Goal: Navigation & Orientation: Find specific page/section

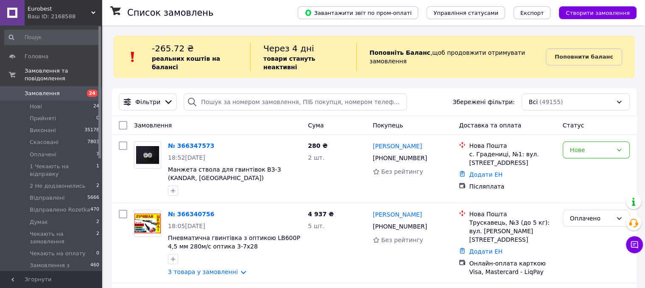
drag, startPoint x: 41, startPoint y: 8, endPoint x: 45, endPoint y: 23, distance: 15.4
click at [41, 8] on span "Eurobest" at bounding box center [60, 9] width 64 height 8
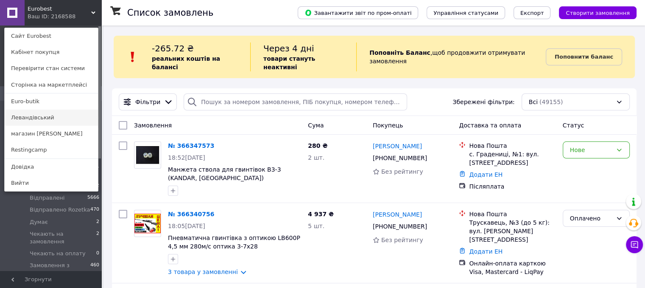
click at [39, 119] on link "Левандівський" at bounding box center [51, 117] width 93 height 16
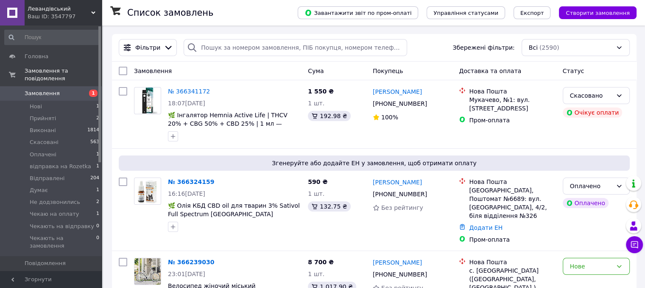
click at [62, 12] on span "Левандівський" at bounding box center [60, 9] width 64 height 8
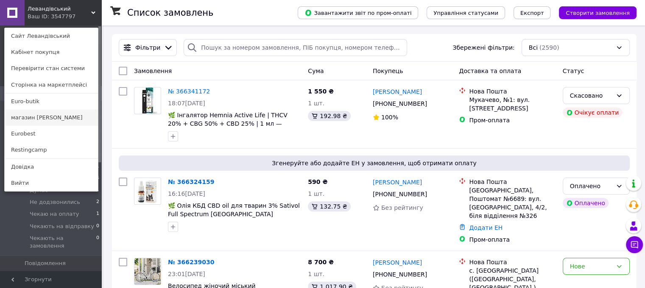
click at [42, 119] on link "магазин [PERSON_NAME]" at bounding box center [51, 117] width 93 height 16
